Goal: Information Seeking & Learning: Learn about a topic

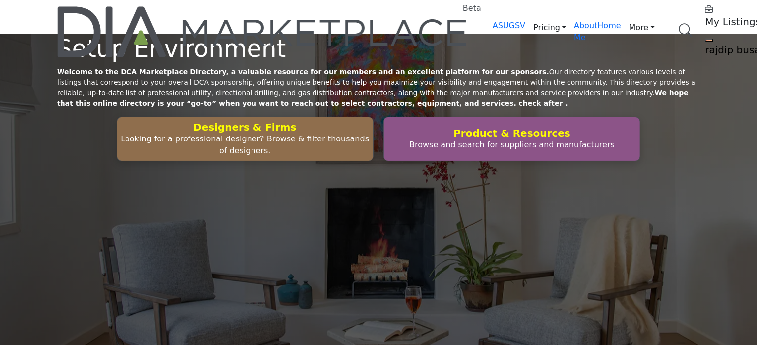
click at [0, 0] on link "Browse Categories" at bounding box center [0, 0] width 0 height 0
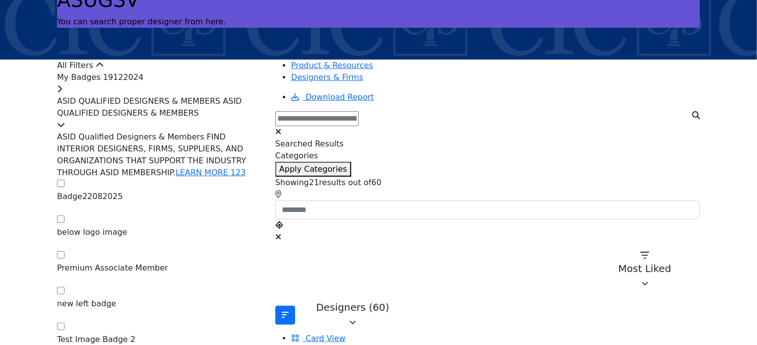
scroll to position [99, 0]
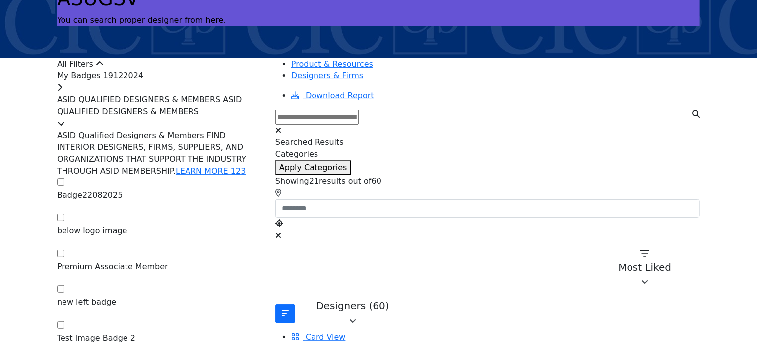
drag, startPoint x: 114, startPoint y: 113, endPoint x: 11, endPoint y: 126, distance: 103.0
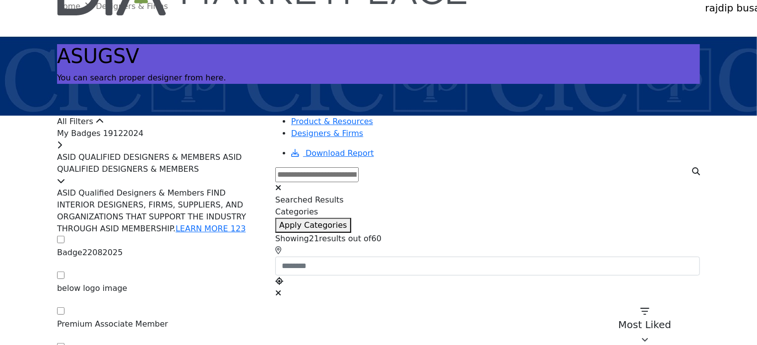
scroll to position [0, 0]
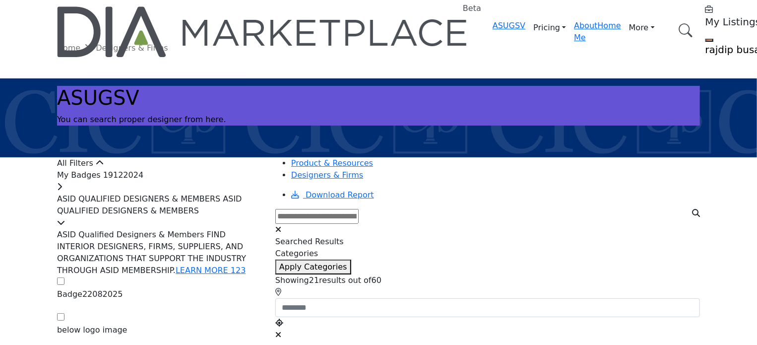
click at [143, 180] on span "My Badges 19122024" at bounding box center [100, 174] width 86 height 9
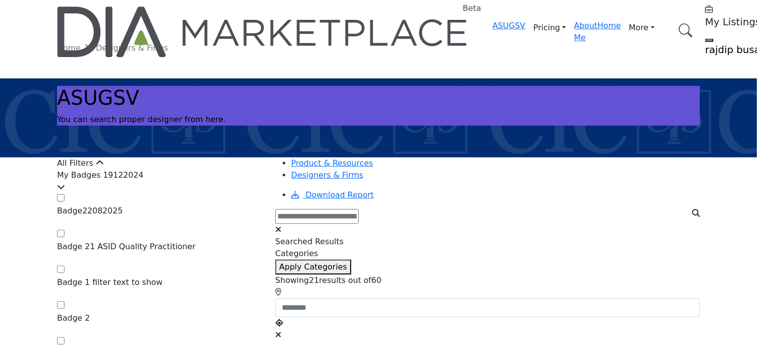
scroll to position [99, 0]
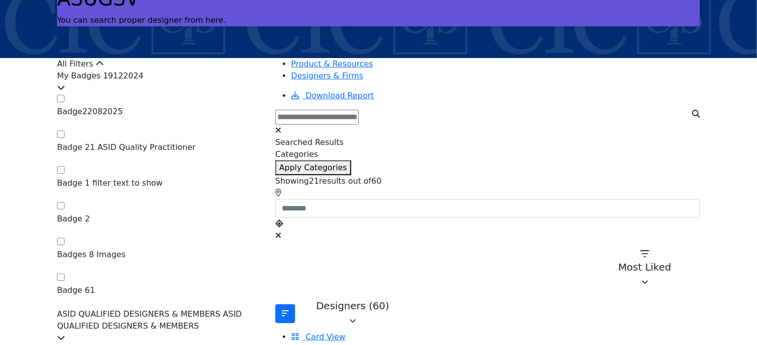
click at [115, 128] on div "Badge22082025" at bounding box center [86, 133] width 58 height 10
click at [107, 80] on span "My Badges 19122024" at bounding box center [100, 75] width 86 height 9
click at [95, 80] on span "My Badges 19122024" at bounding box center [100, 75] width 86 height 9
click at [65, 91] on icon at bounding box center [61, 87] width 8 height 8
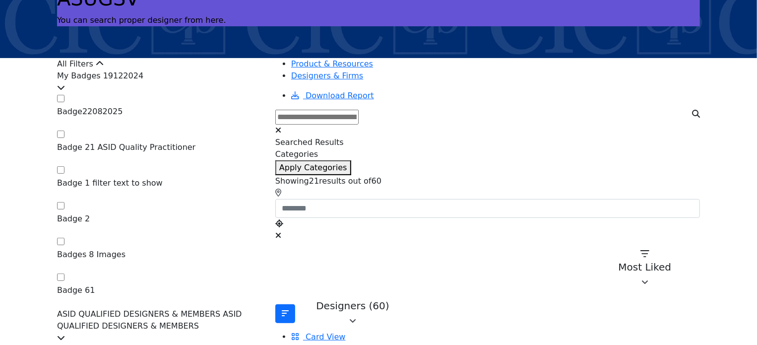
click at [256, 94] on div at bounding box center [160, 88] width 206 height 12
click at [65, 91] on icon at bounding box center [61, 87] width 8 height 8
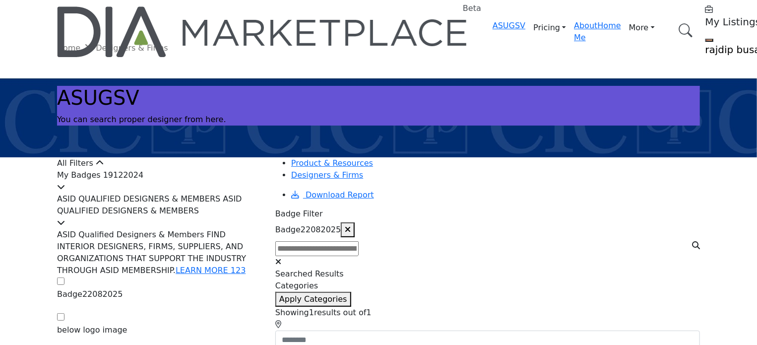
drag, startPoint x: 181, startPoint y: 188, endPoint x: 185, endPoint y: 192, distance: 6.0
click at [183, 189] on div "My Badges 19122024" at bounding box center [160, 181] width 206 height 24
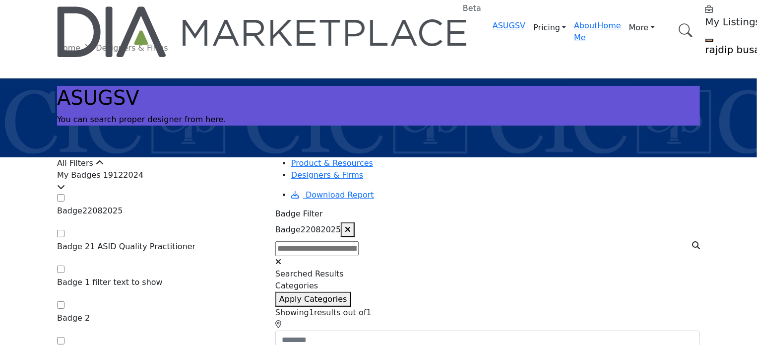
click at [194, 193] on div "My Badges 19122024" at bounding box center [160, 181] width 206 height 24
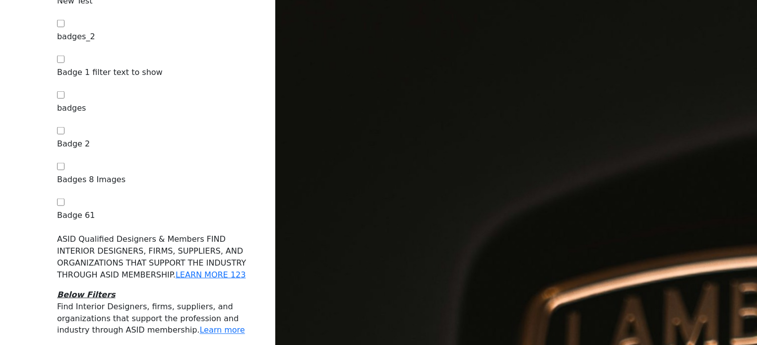
scroll to position [645, 0]
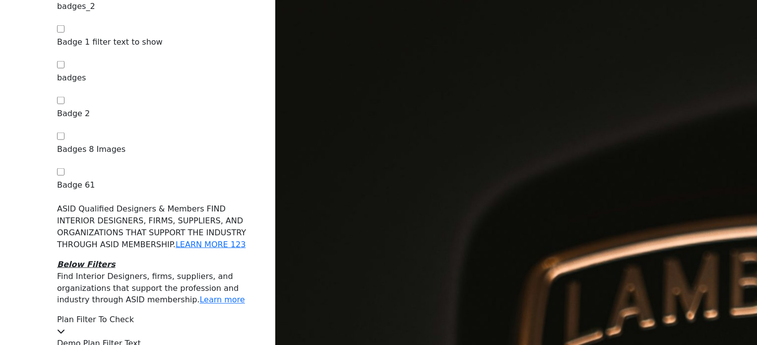
click at [198, 314] on div "Plan Filter To Check" at bounding box center [160, 326] width 206 height 24
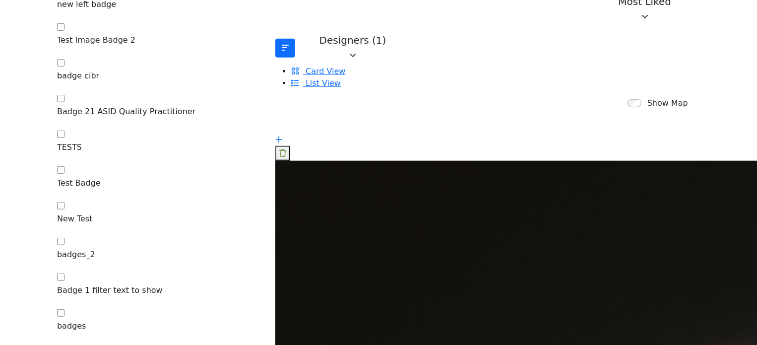
scroll to position [347, 0]
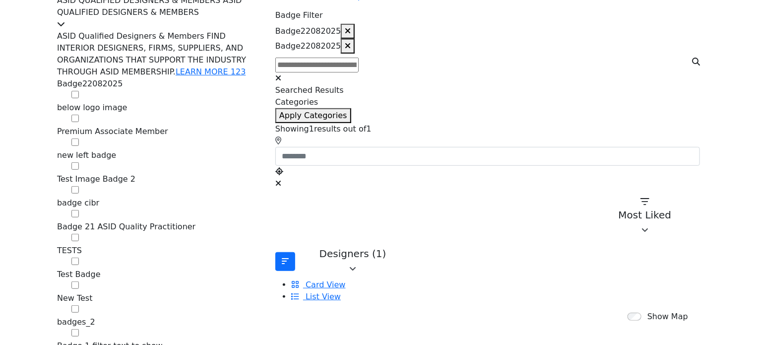
scroll to position [149, 0]
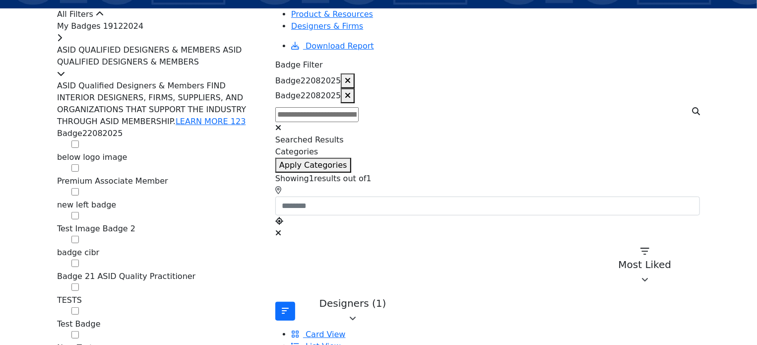
click at [170, 44] on div "My Badges 19122024" at bounding box center [160, 32] width 206 height 24
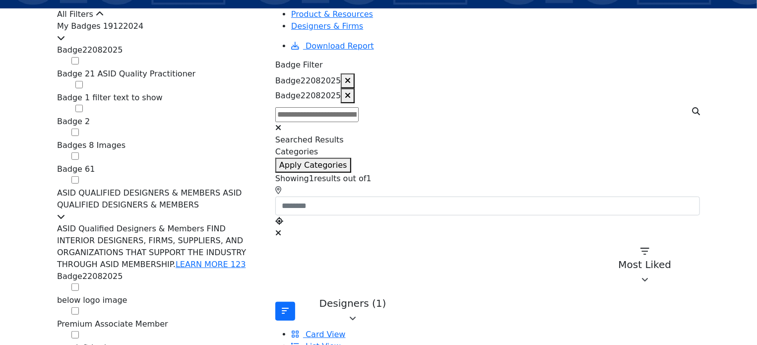
scroll to position [99, 0]
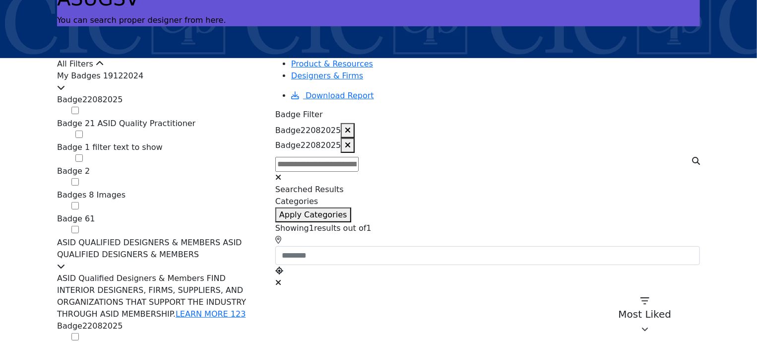
click at [165, 70] on div "All Filters" at bounding box center [160, 64] width 206 height 12
click at [252, 68] on div "All Filters" at bounding box center [160, 64] width 206 height 12
click at [104, 68] on icon at bounding box center [100, 64] width 8 height 8
click at [219, 94] on div "My Badges 19122024" at bounding box center [160, 82] width 206 height 24
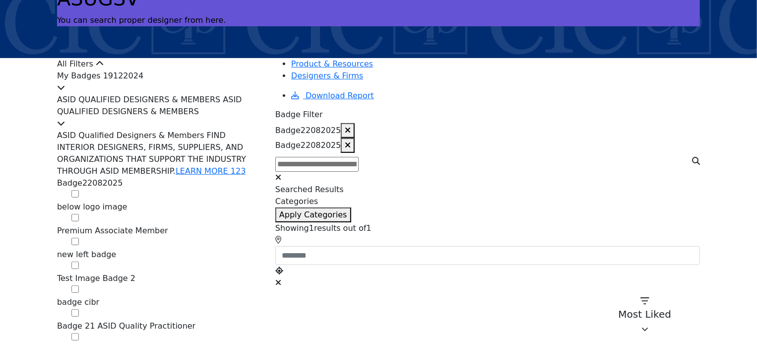
click at [219, 94] on div "My Badges 19122024" at bounding box center [160, 82] width 206 height 24
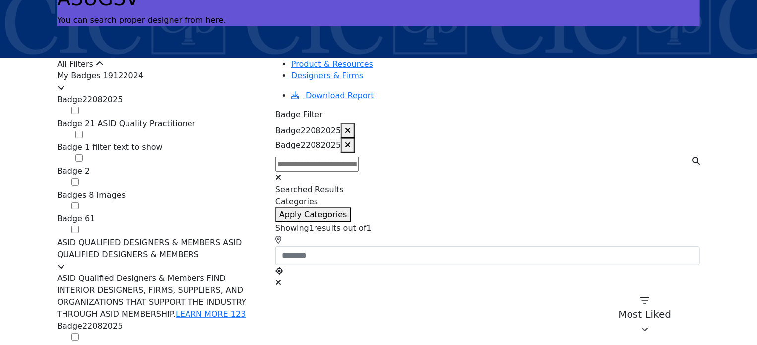
click at [193, 94] on div "My Badges 19122024" at bounding box center [160, 82] width 206 height 24
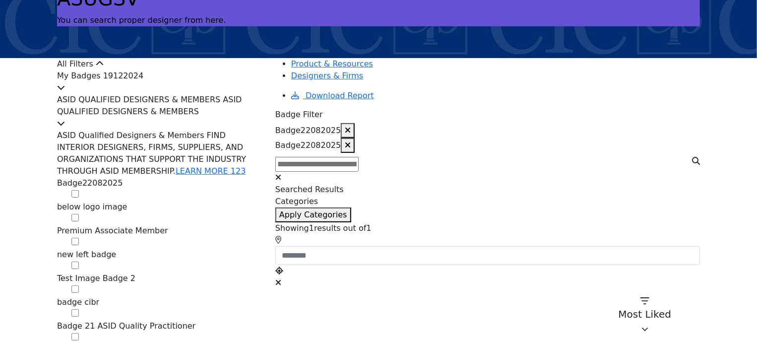
click at [193, 94] on div "My Badges 19122024" at bounding box center [160, 82] width 206 height 24
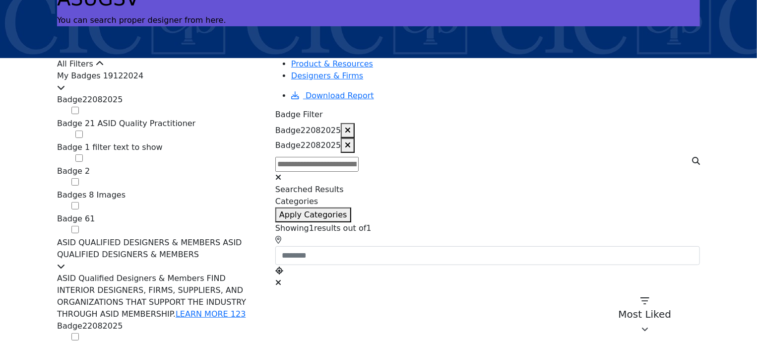
click at [190, 94] on div "My Badges 19122024" at bounding box center [160, 82] width 206 height 24
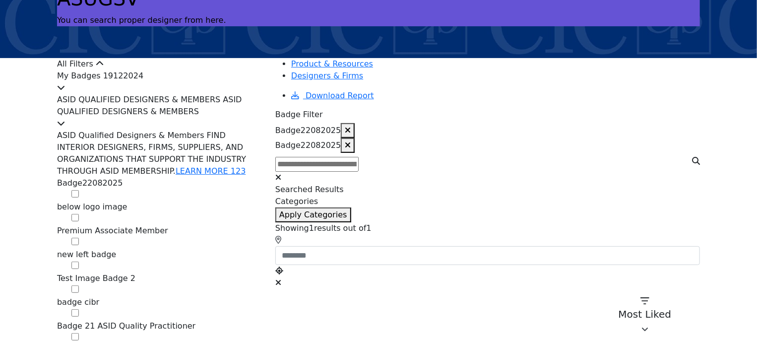
click at [226, 130] on div "ASID QUALIFIED DESIGNERS & MEMBERS ASID QUALIFIED DESIGNERS & MEMBERS" at bounding box center [160, 112] width 206 height 36
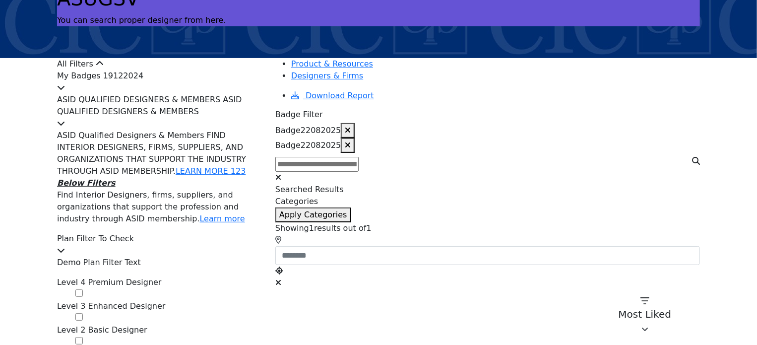
click at [226, 130] on div "ASID QUALIFIED DESIGNERS & MEMBERS ASID QUALIFIED DESIGNERS & MEMBERS" at bounding box center [160, 112] width 206 height 36
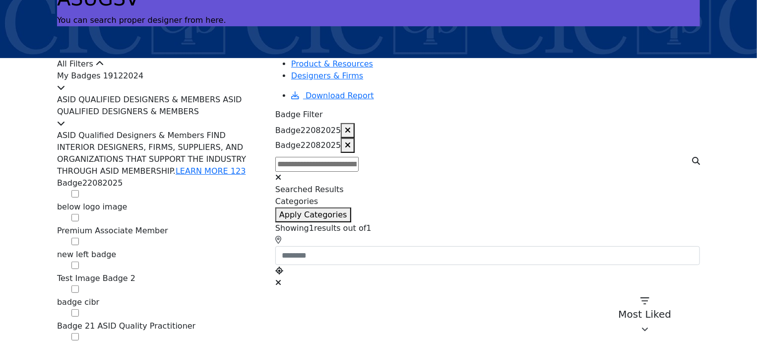
click at [226, 130] on div "ASID QUALIFIED DESIGNERS & MEMBERS ASID QUALIFIED DESIGNERS & MEMBERS" at bounding box center [160, 112] width 206 height 36
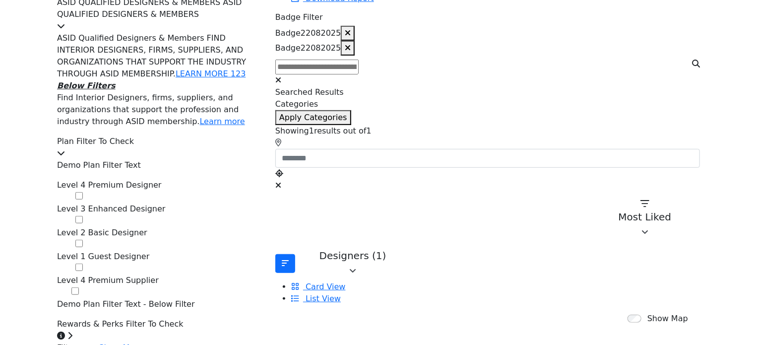
scroll to position [199, 0]
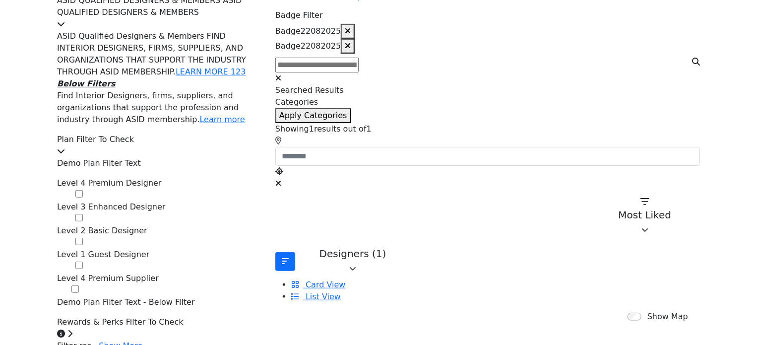
click at [230, 156] on div "Plan Filter To Check" at bounding box center [160, 146] width 206 height 24
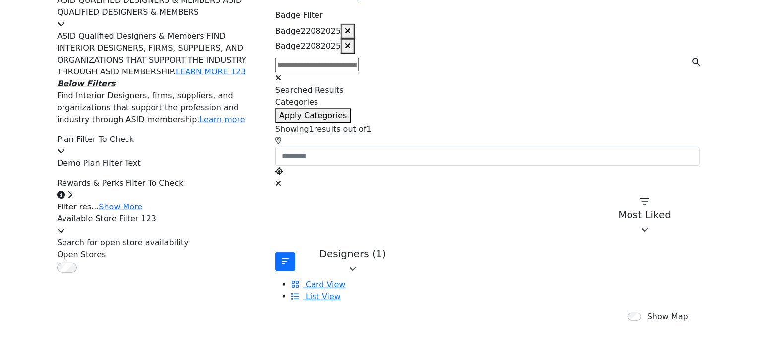
click at [230, 156] on div "Plan Filter To Check" at bounding box center [160, 146] width 206 height 24
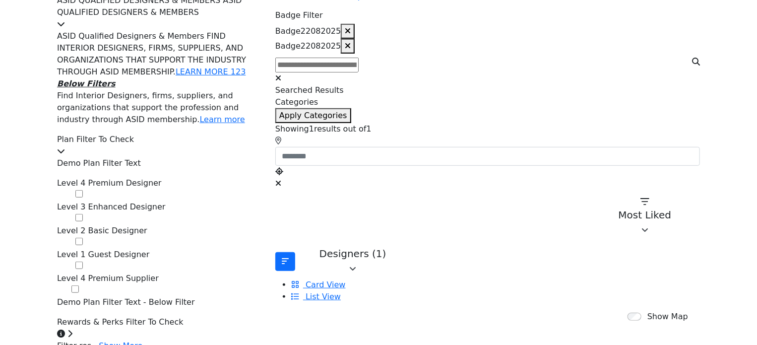
click at [231, 30] on div "ASID QUALIFIED DESIGNERS & MEMBERS ASID QUALIFIED DESIGNERS & MEMBERS" at bounding box center [160, 13] width 206 height 36
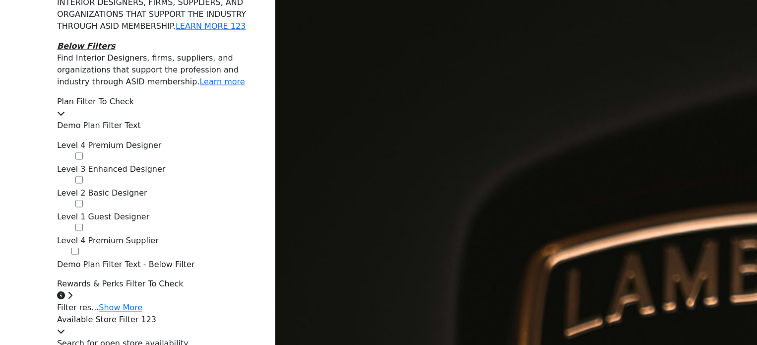
scroll to position [695, 0]
